Goal: Find specific page/section: Find specific page/section

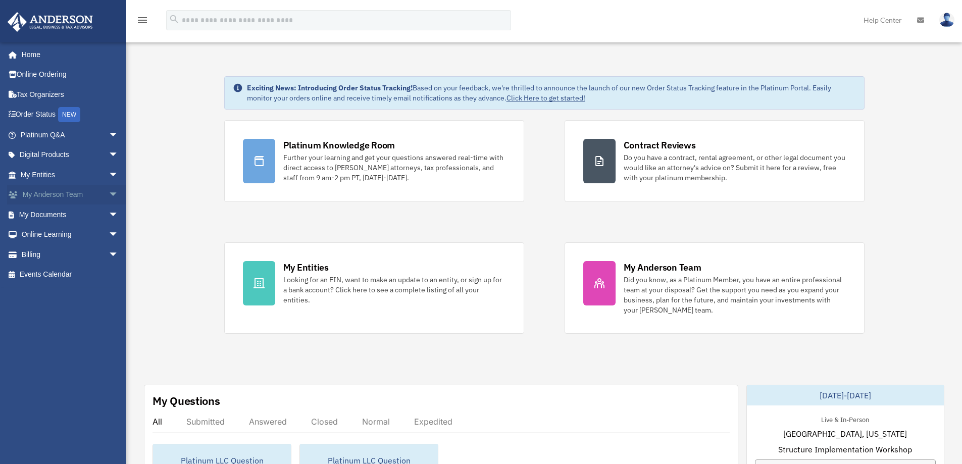
click at [78, 194] on link "My Anderson Team arrow_drop_down" at bounding box center [70, 195] width 127 height 20
click at [109, 192] on span "arrow_drop_down" at bounding box center [119, 195] width 20 height 21
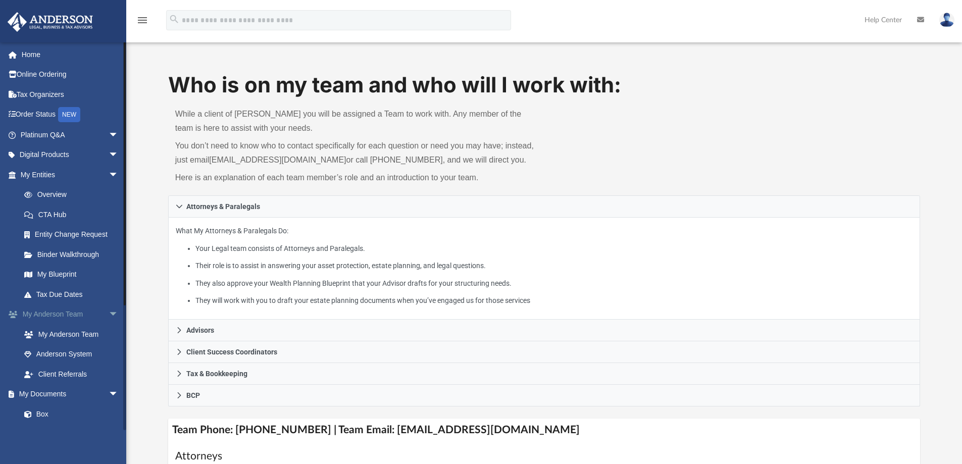
click at [109, 313] on span "arrow_drop_down" at bounding box center [119, 315] width 20 height 21
click at [78, 354] on link "Box" at bounding box center [74, 354] width 120 height 20
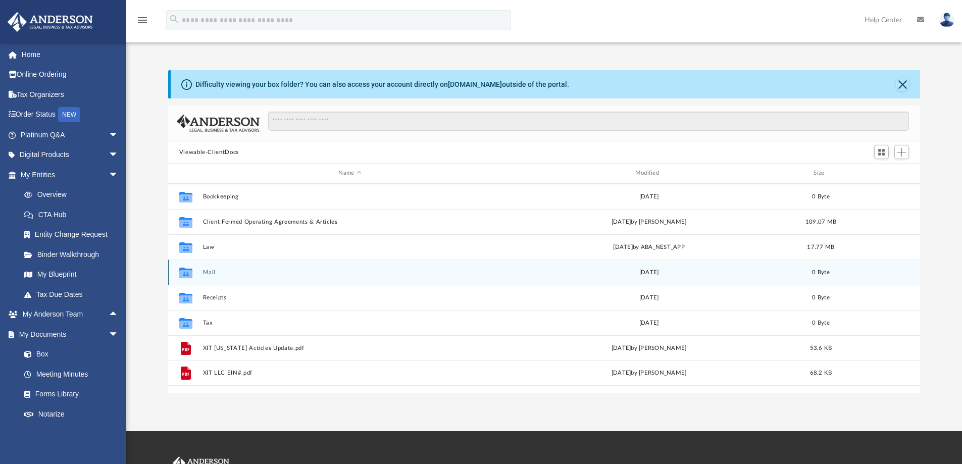
scroll to position [222, 744]
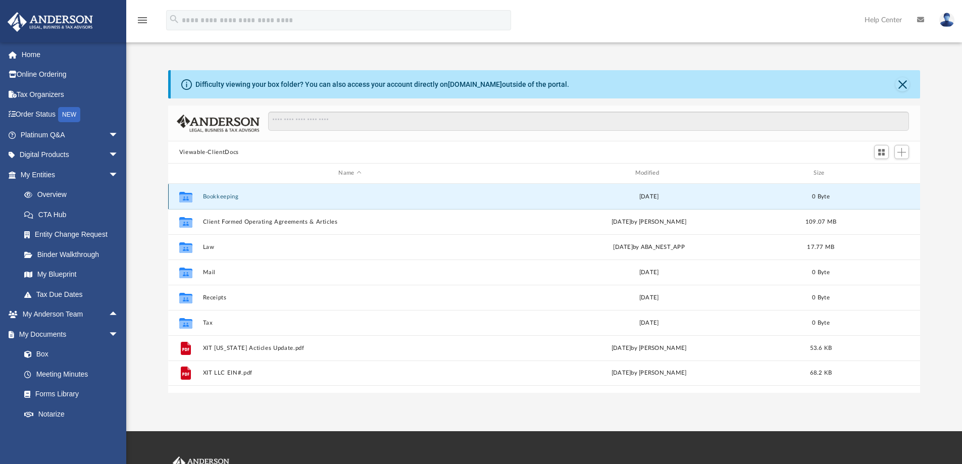
click at [234, 195] on button "Bookkeeping" at bounding box center [350, 196] width 294 height 7
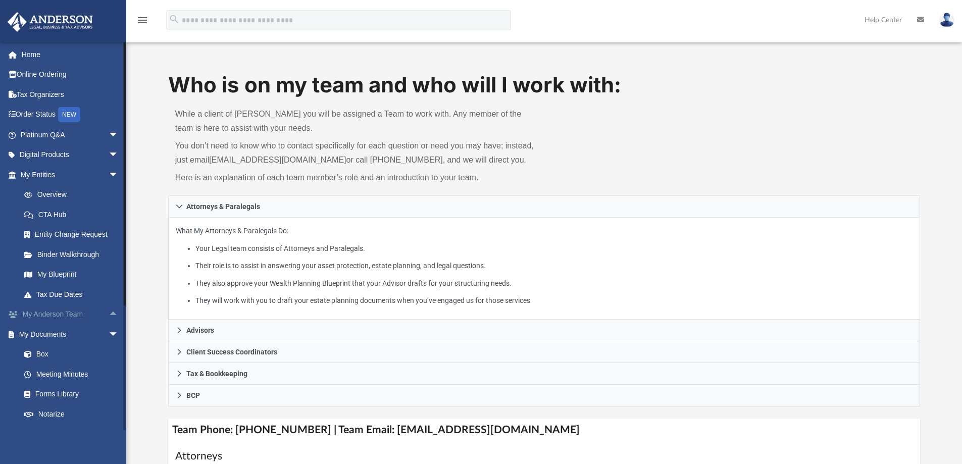
click at [109, 311] on span "arrow_drop_up" at bounding box center [119, 315] width 20 height 21
click at [84, 335] on link "My Anderson Team" at bounding box center [74, 334] width 120 height 20
click at [61, 334] on link "My Anderson Team" at bounding box center [74, 334] width 120 height 20
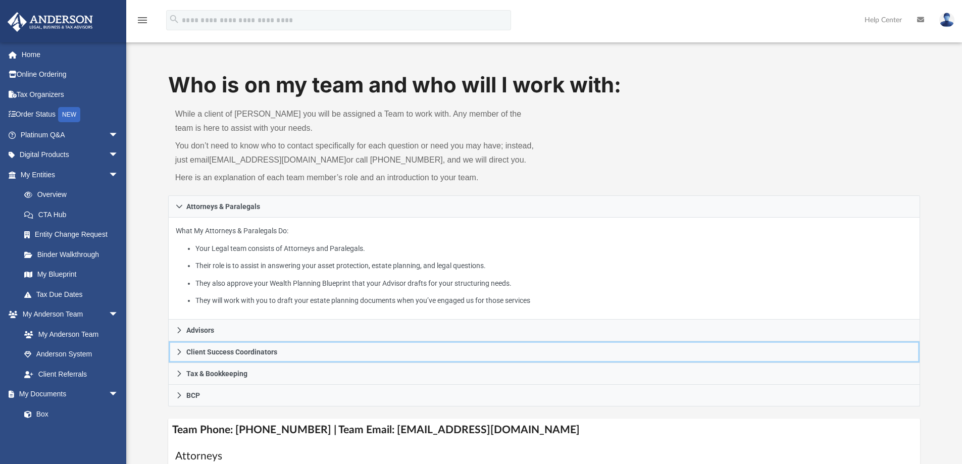
drag, startPoint x: 230, startPoint y: 352, endPoint x: 246, endPoint y: 350, distance: 16.2
click at [231, 352] on span "Client Success Coordinators" at bounding box center [231, 351] width 91 height 7
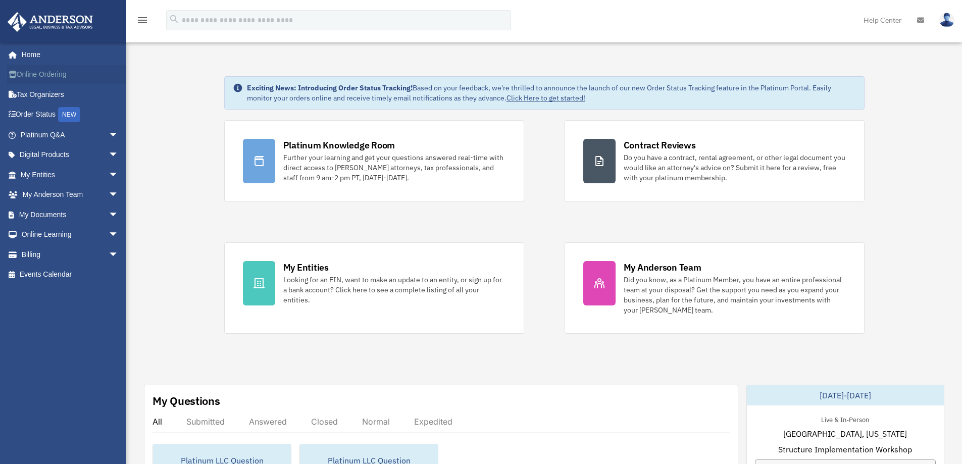
click at [67, 74] on link "Online Ordering" at bounding box center [70, 75] width 127 height 20
click at [109, 152] on span "arrow_drop_down" at bounding box center [119, 155] width 20 height 21
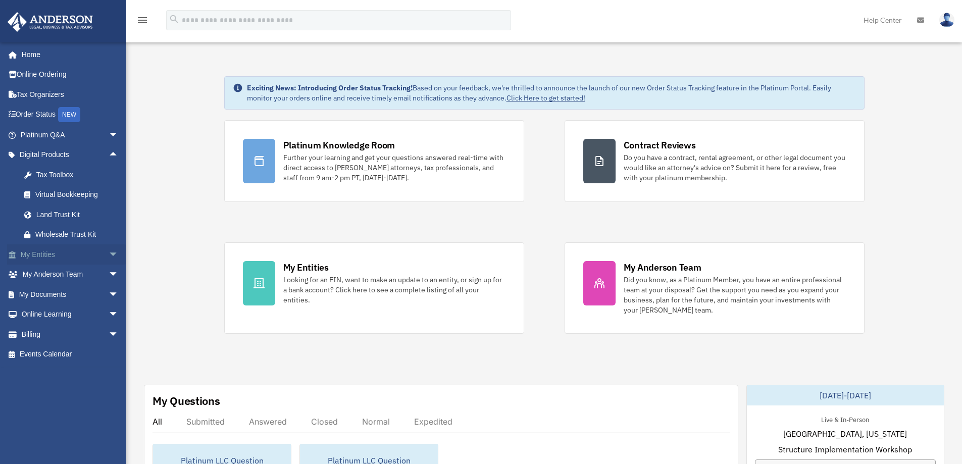
click at [109, 253] on span "arrow_drop_down" at bounding box center [119, 254] width 20 height 21
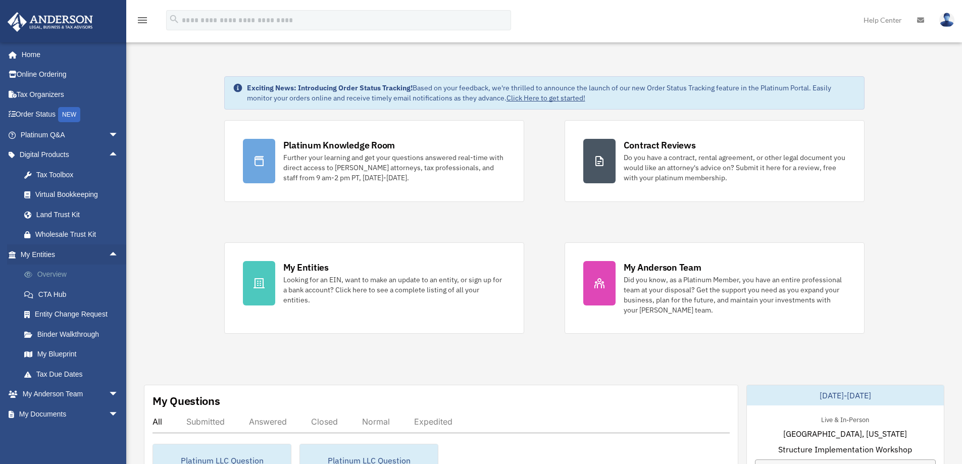
click at [62, 271] on link "Overview" at bounding box center [74, 275] width 120 height 20
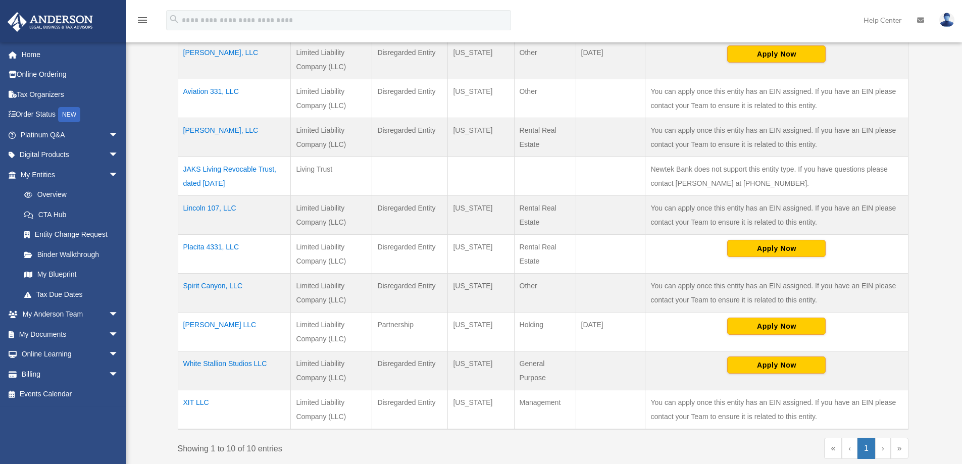
scroll to position [269, 0]
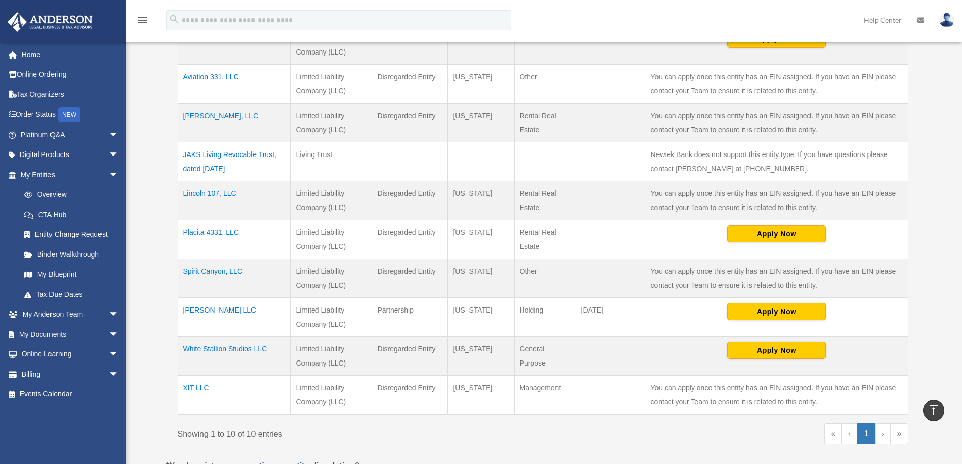
click at [207, 347] on td "White Stallion Studios LLC" at bounding box center [234, 356] width 113 height 39
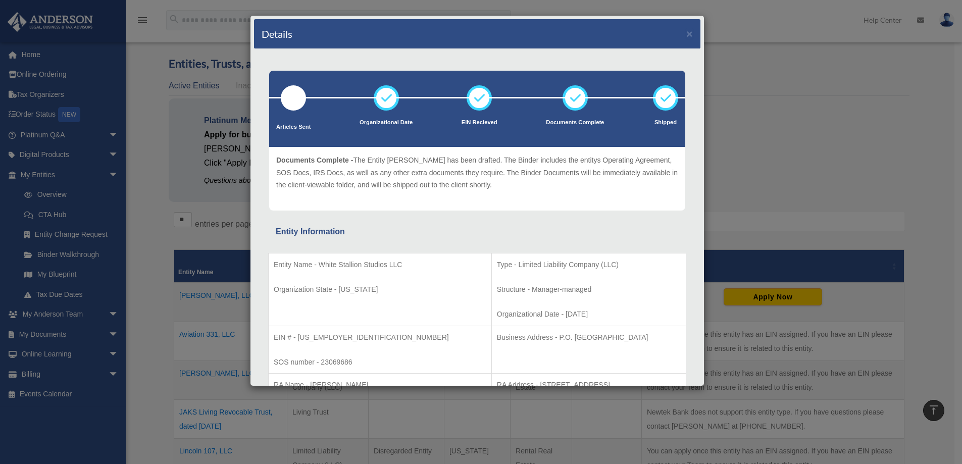
scroll to position [0, 0]
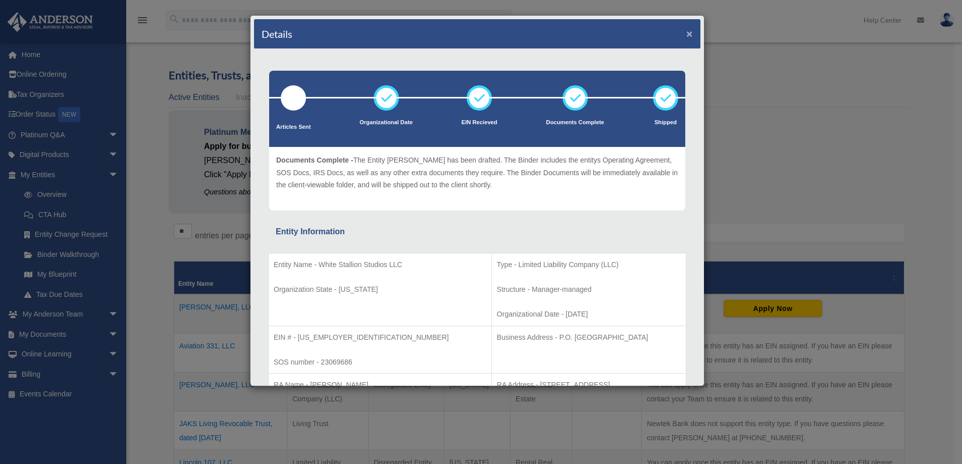
click at [686, 32] on button "×" at bounding box center [689, 33] width 7 height 11
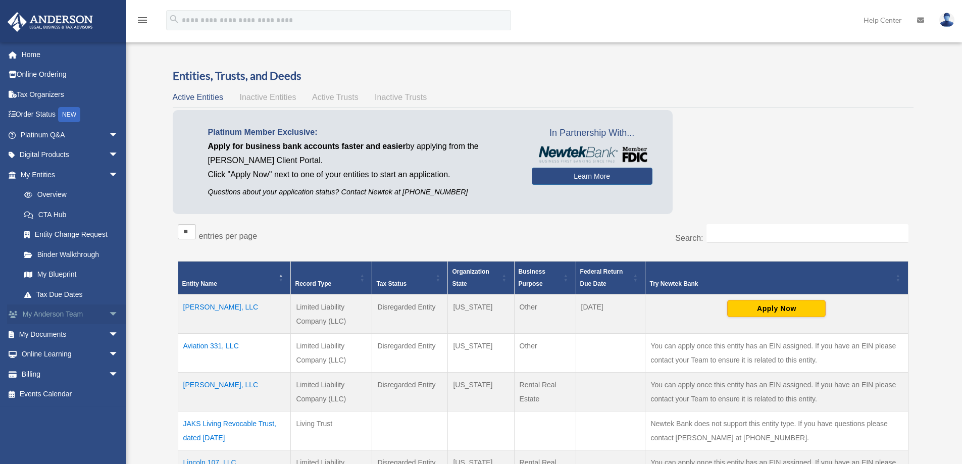
click at [67, 313] on link "My [PERSON_NAME] Team arrow_drop_down" at bounding box center [70, 315] width 127 height 20
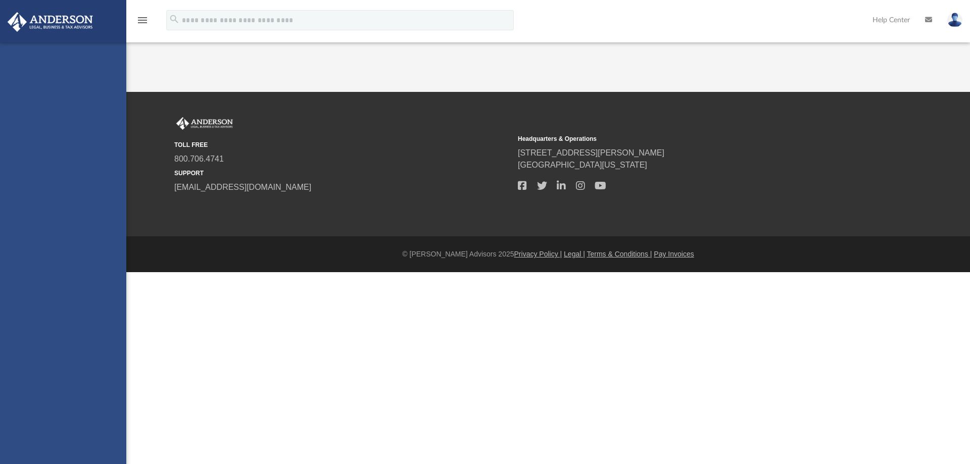
click at [104, 312] on div "[EMAIL_ADDRESS][DOMAIN_NAME] Sign Out [EMAIL_ADDRESS][DOMAIN_NAME] Home Online …" at bounding box center [63, 274] width 126 height 464
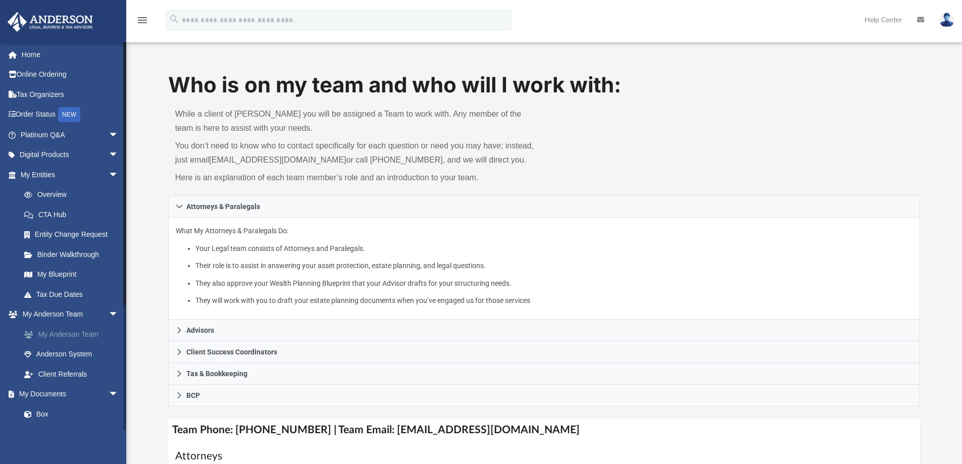
click at [91, 331] on link "My Anderson Team" at bounding box center [74, 334] width 120 height 20
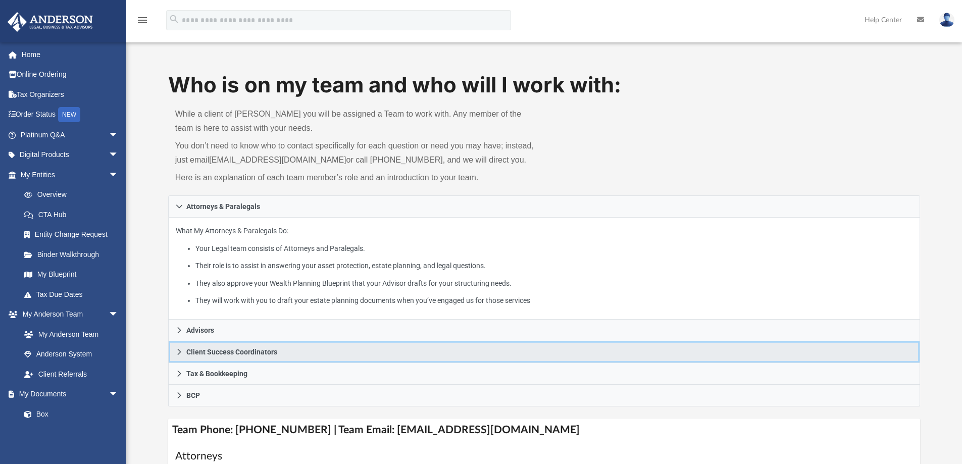
click at [246, 353] on span "Client Success Coordinators" at bounding box center [231, 351] width 91 height 7
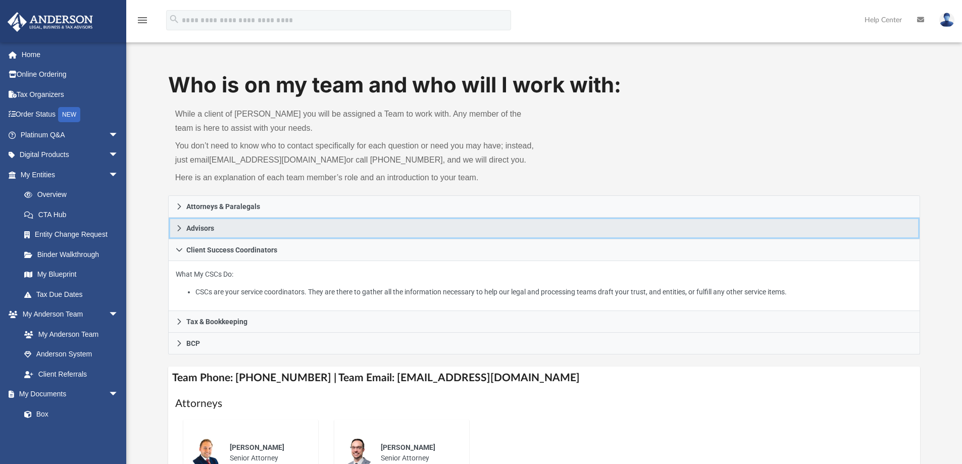
click at [229, 228] on link "Advisors" at bounding box center [544, 229] width 753 height 22
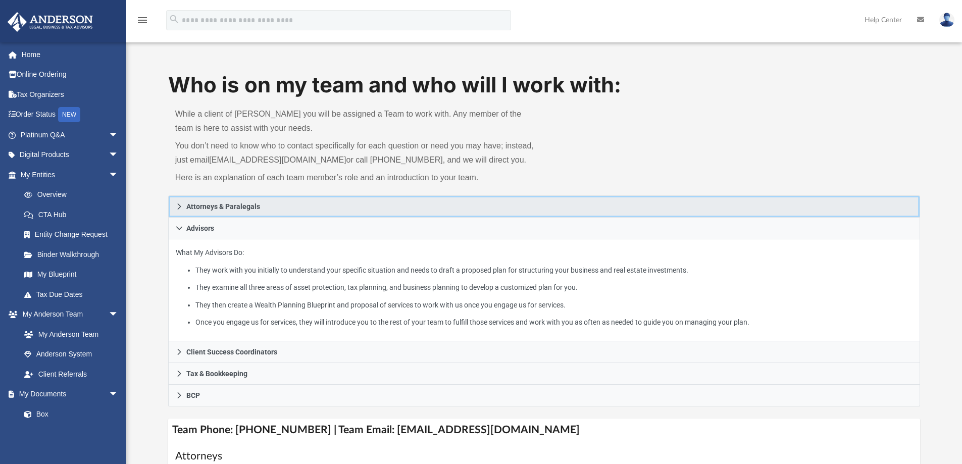
click at [206, 204] on span "Attorneys & Paralegals" at bounding box center [223, 206] width 74 height 7
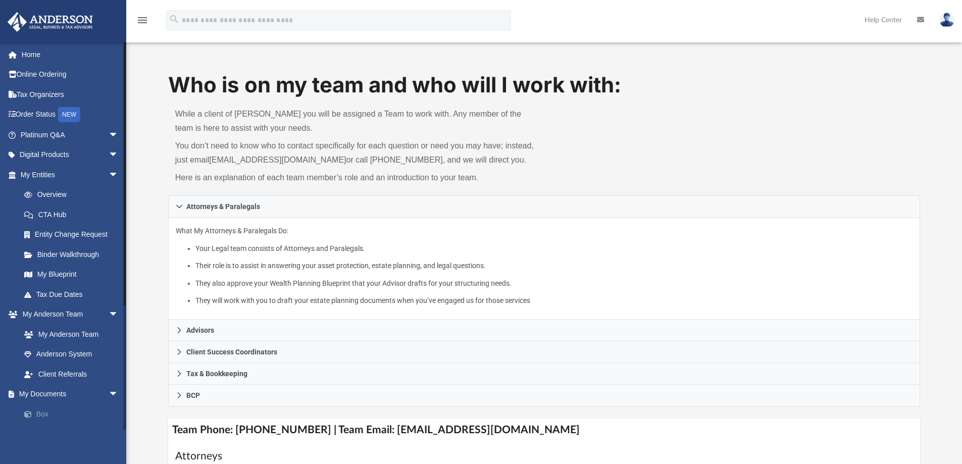
click at [42, 414] on link "Box" at bounding box center [74, 414] width 120 height 20
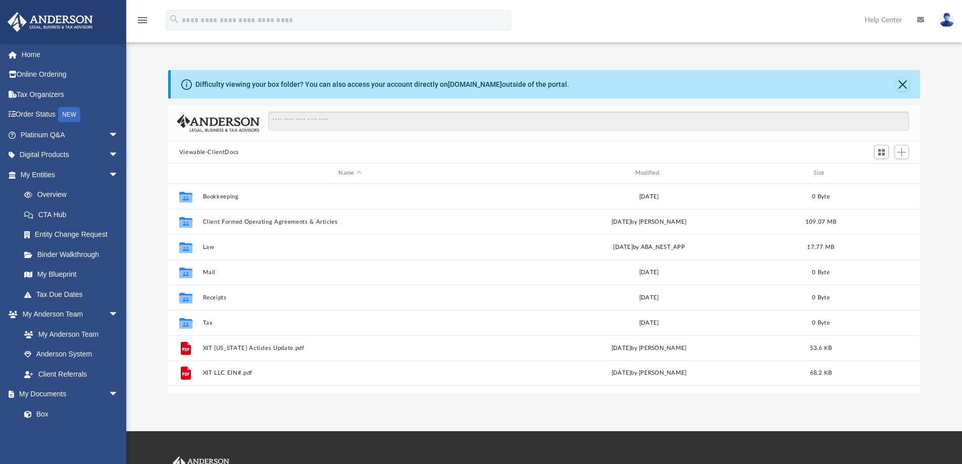
scroll to position [222, 744]
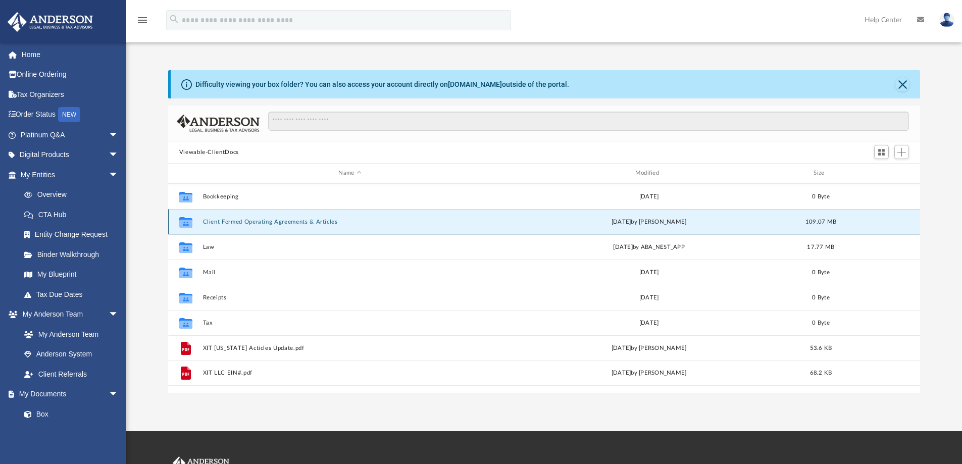
click at [320, 219] on button "Client Formed Operating Agreements & Articles" at bounding box center [350, 222] width 294 height 7
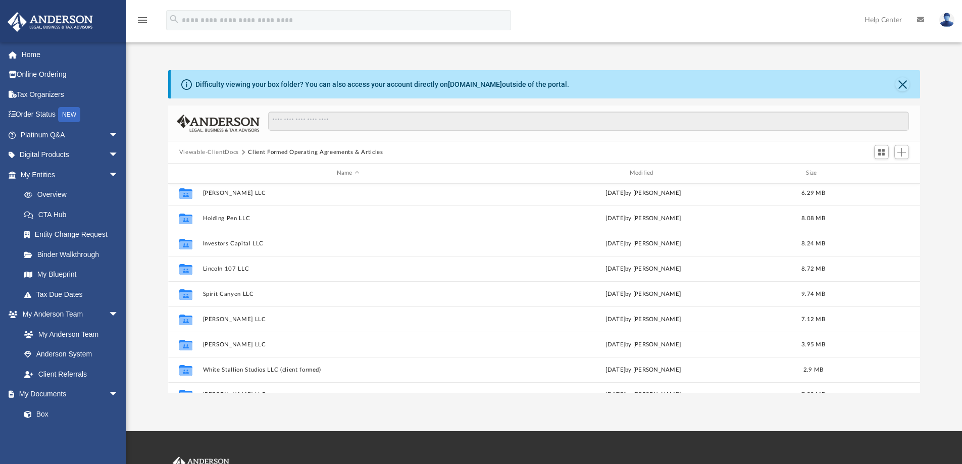
scroll to position [60, 0]
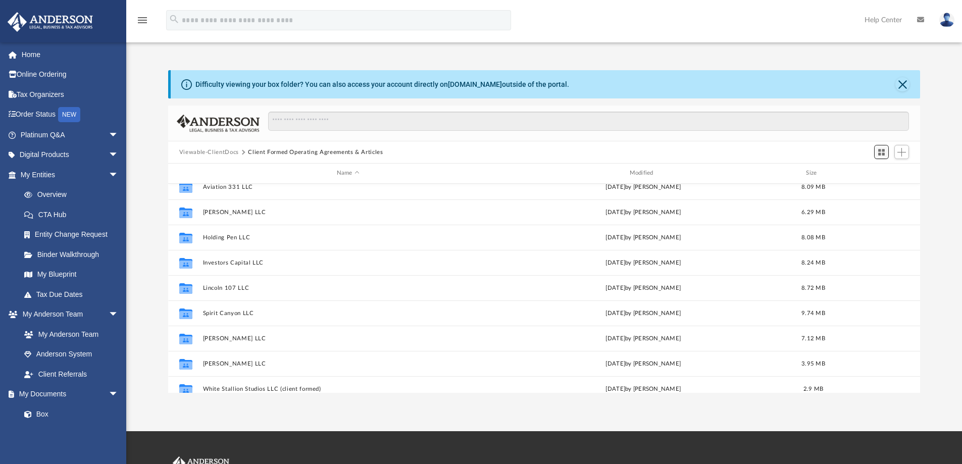
click at [880, 153] on span "Switch to Grid View" at bounding box center [881, 152] width 9 height 9
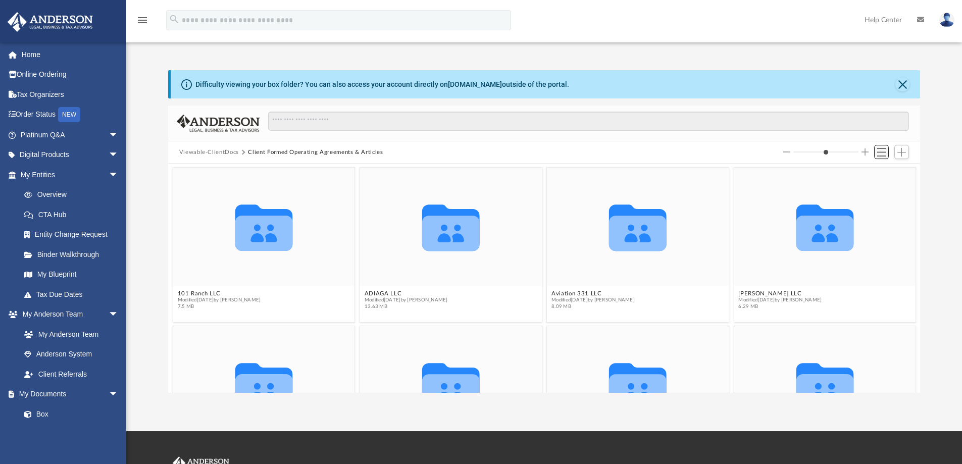
scroll to position [222, 744]
click at [880, 151] on span "Switch to List View" at bounding box center [881, 152] width 9 height 9
